Goal: Navigation & Orientation: Find specific page/section

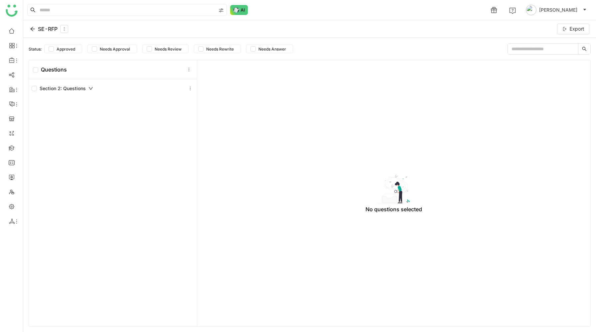
click at [33, 29] on icon at bounding box center [32, 28] width 5 height 5
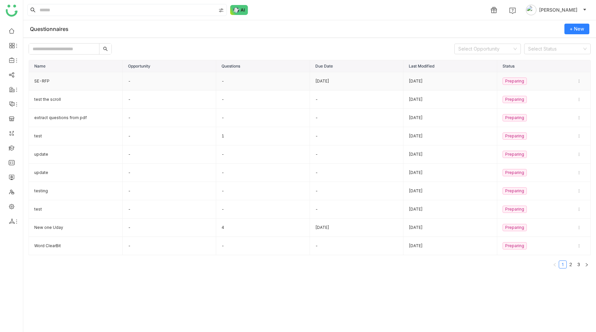
click at [40, 81] on td "SE-RFP" at bounding box center [76, 81] width 94 height 18
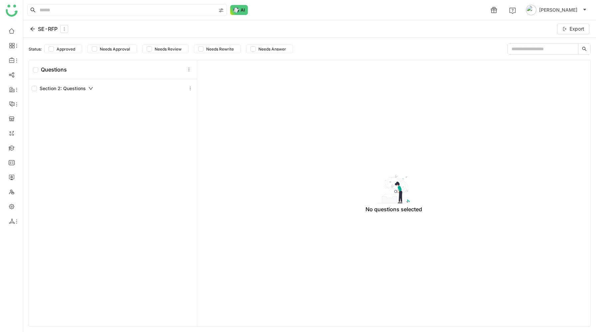
click at [89, 89] on icon at bounding box center [91, 88] width 5 height 5
click at [31, 30] on icon at bounding box center [32, 28] width 5 height 5
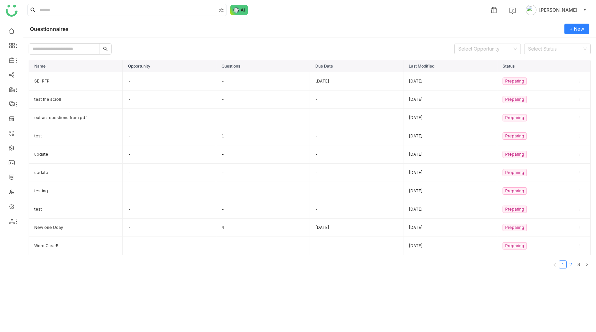
click at [572, 265] on link "2" at bounding box center [570, 264] width 7 height 7
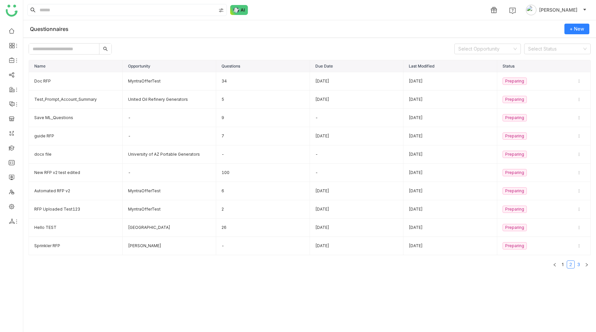
click at [579, 265] on link "3" at bounding box center [578, 264] width 7 height 7
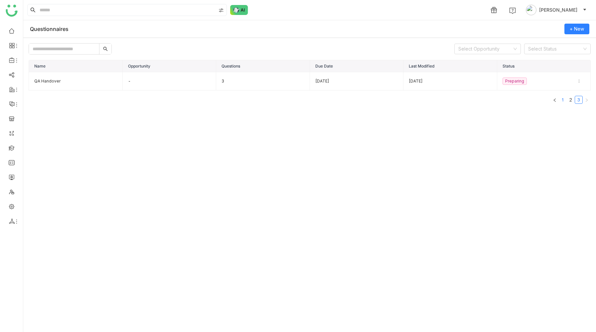
click at [564, 101] on link "1" at bounding box center [563, 99] width 7 height 7
